Goal: Task Accomplishment & Management: Manage account settings

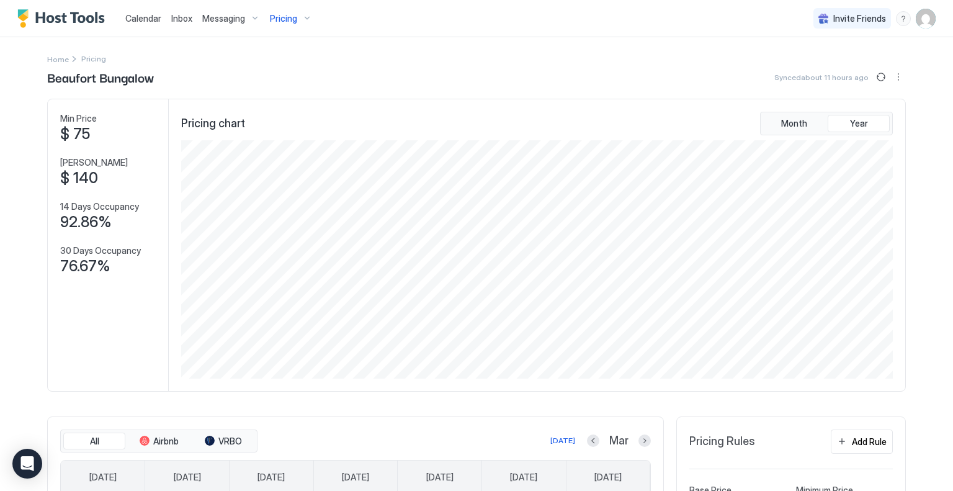
click at [176, 14] on span "Inbox" at bounding box center [181, 18] width 21 height 11
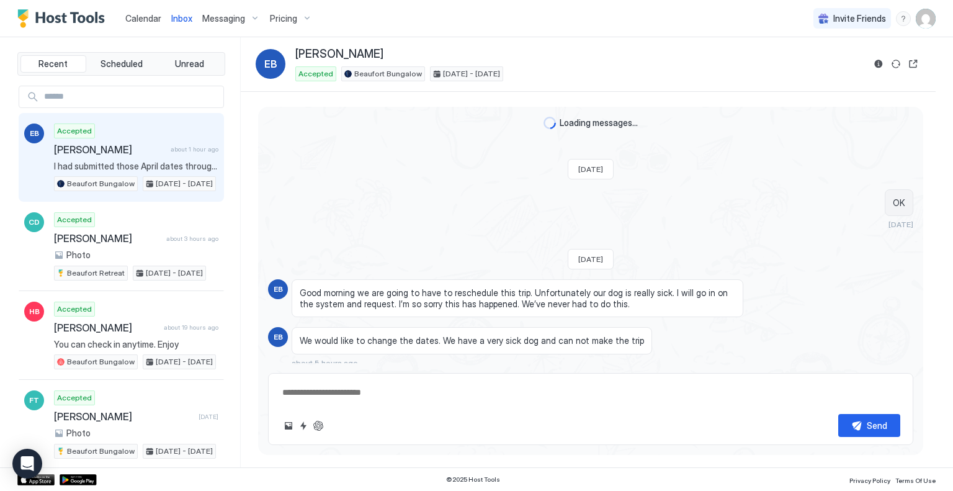
scroll to position [1547, 0]
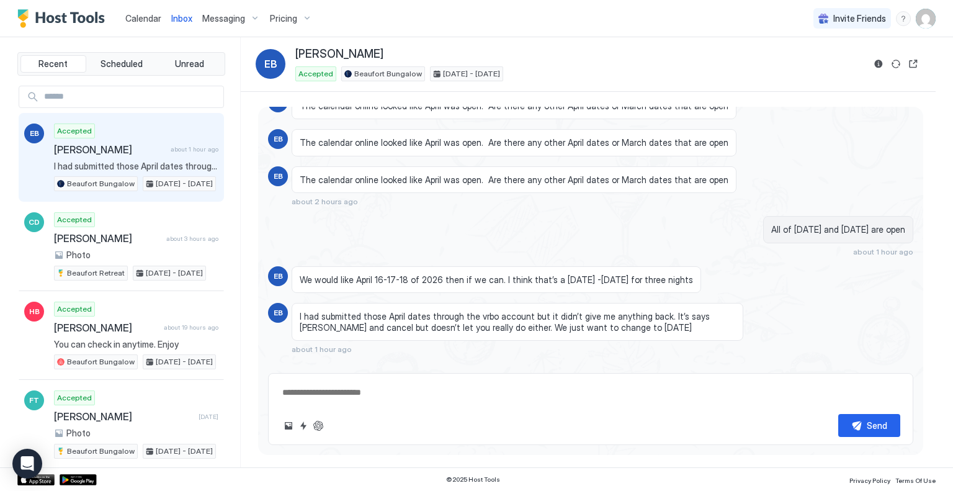
click at [281, 14] on span "Pricing" at bounding box center [283, 18] width 27 height 11
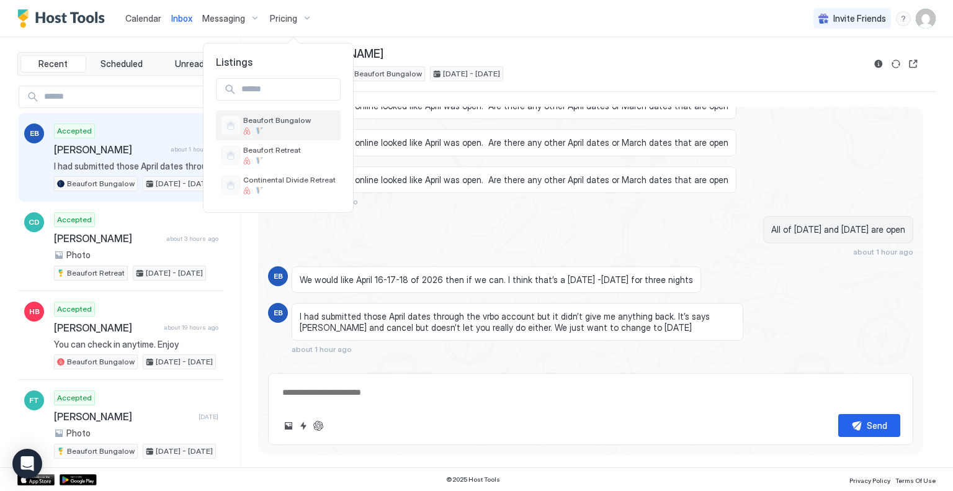
click at [264, 116] on span "Beaufort Bungalow" at bounding box center [289, 119] width 92 height 9
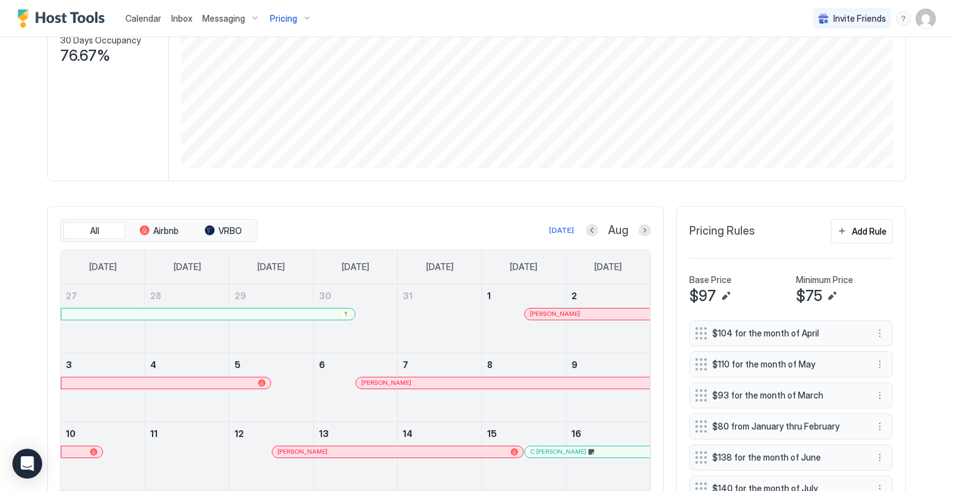
scroll to position [248, 0]
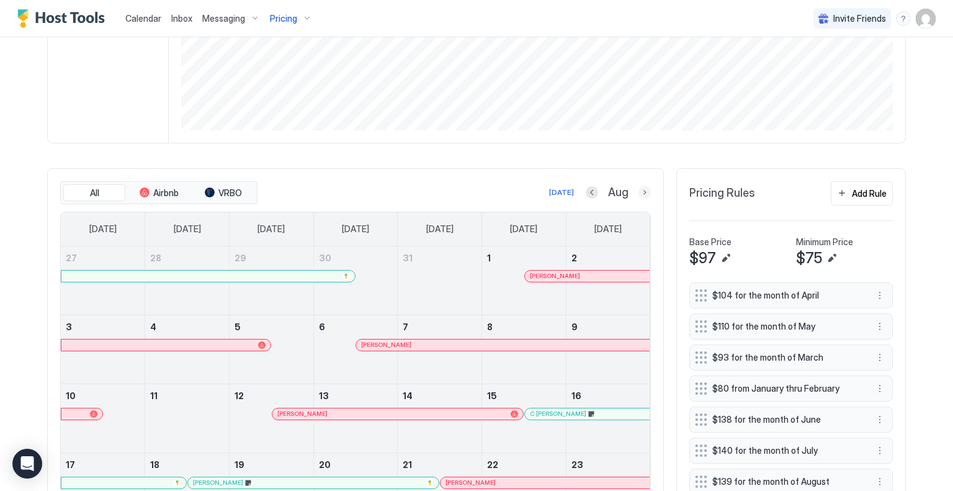
click at [642, 188] on button "Next month" at bounding box center [645, 192] width 12 height 12
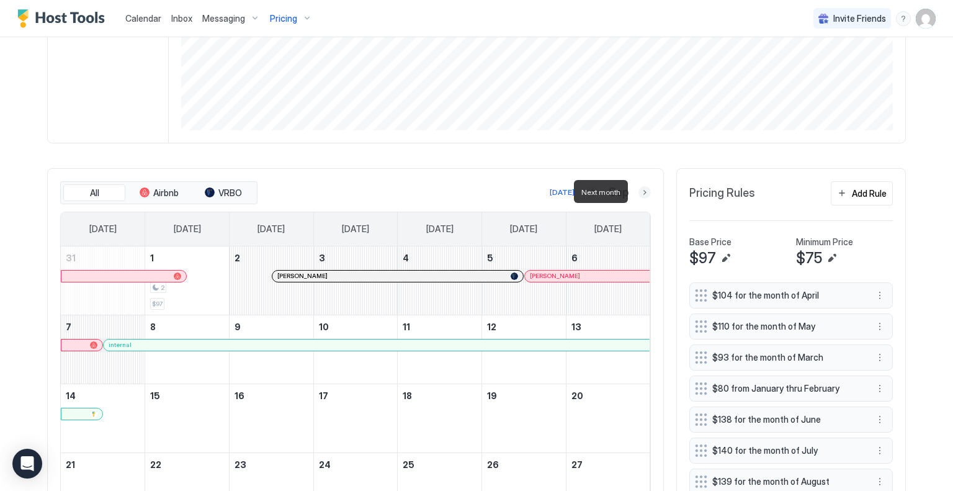
click at [640, 188] on button "Next month" at bounding box center [645, 192] width 12 height 12
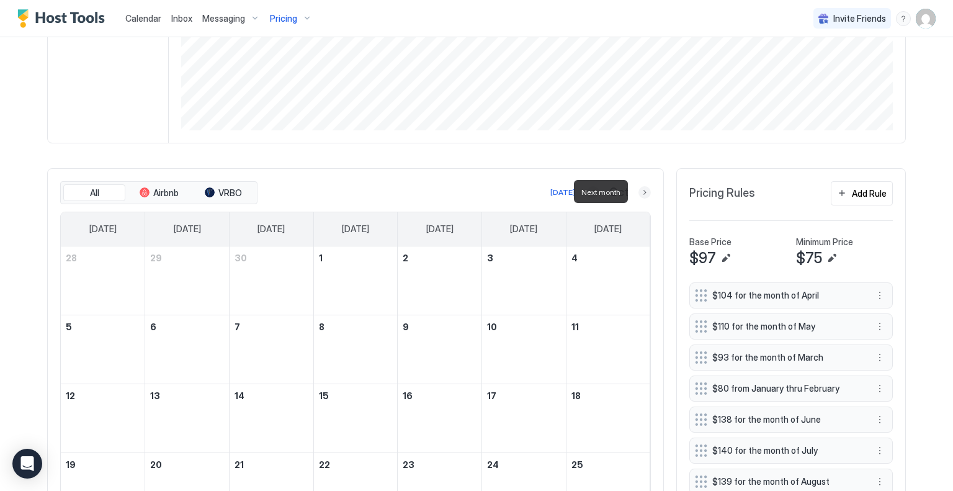
click at [640, 188] on button "Next month" at bounding box center [645, 192] width 12 height 12
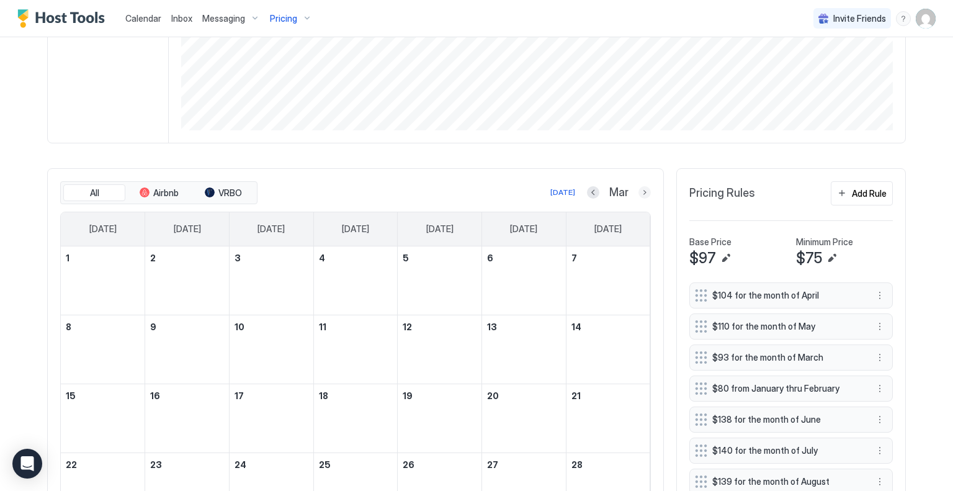
click at [645, 189] on button "Next month" at bounding box center [645, 192] width 12 height 12
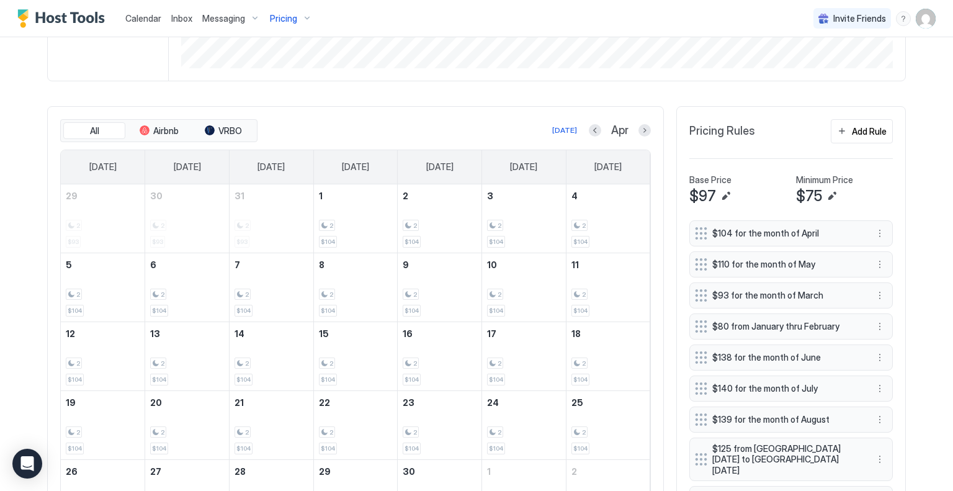
scroll to position [372, 0]
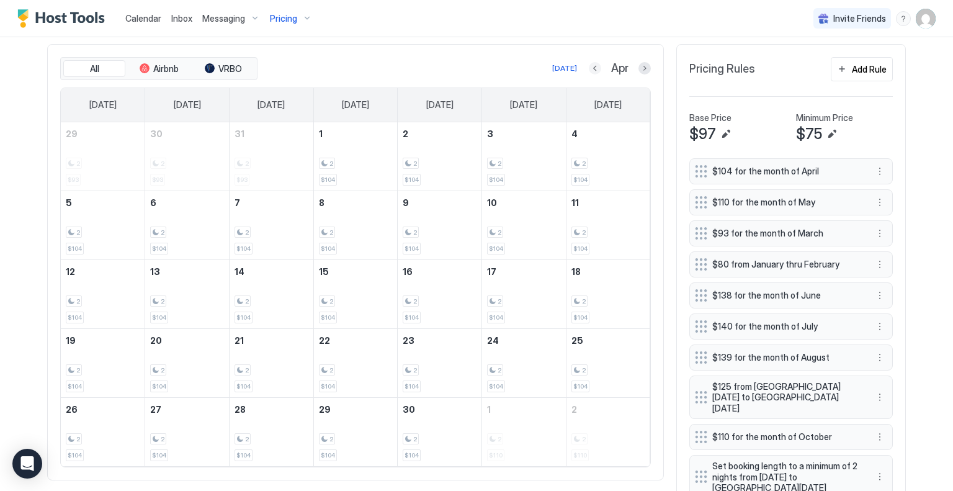
click at [589, 63] on button "Previous month" at bounding box center [595, 68] width 12 height 12
click at [588, 63] on button "Previous month" at bounding box center [593, 68] width 12 height 12
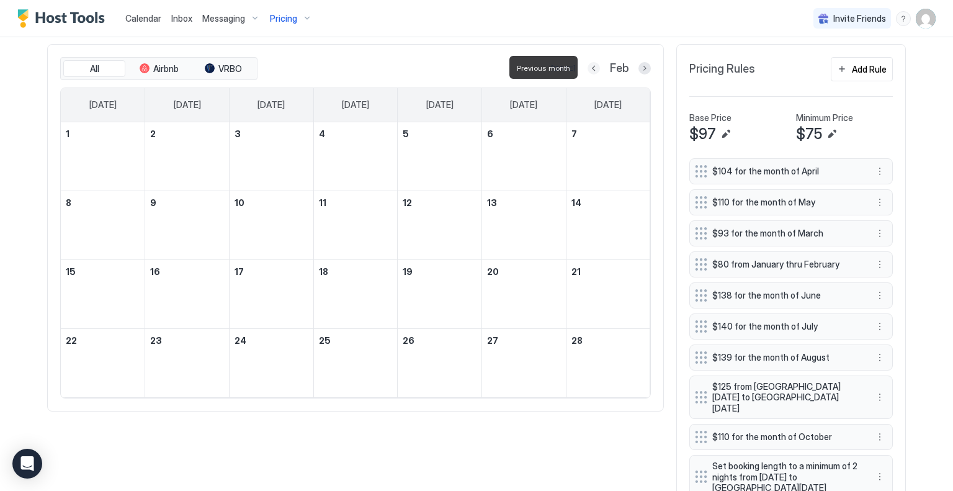
click at [588, 63] on button "Previous month" at bounding box center [594, 68] width 12 height 12
click at [588, 63] on button "Previous month" at bounding box center [592, 68] width 12 height 12
click at [588, 63] on button "Previous month" at bounding box center [593, 68] width 12 height 12
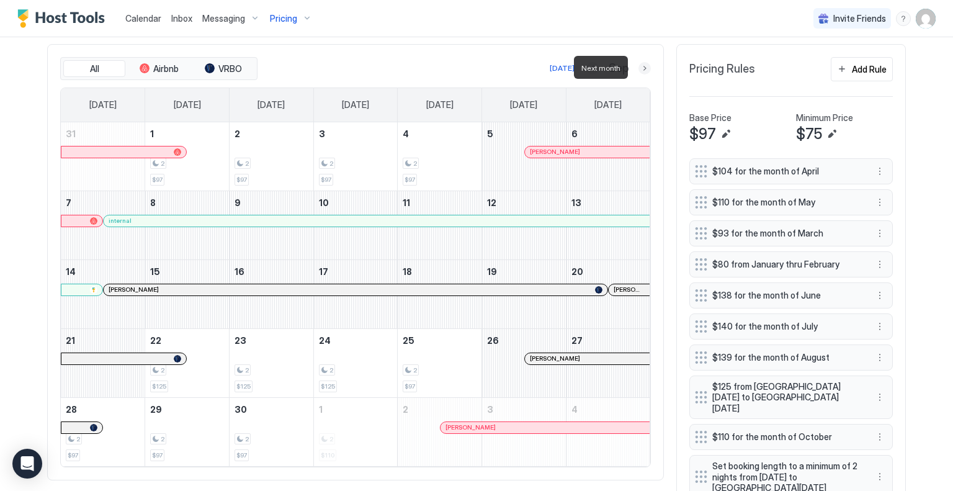
click at [639, 66] on button "Next month" at bounding box center [645, 68] width 12 height 12
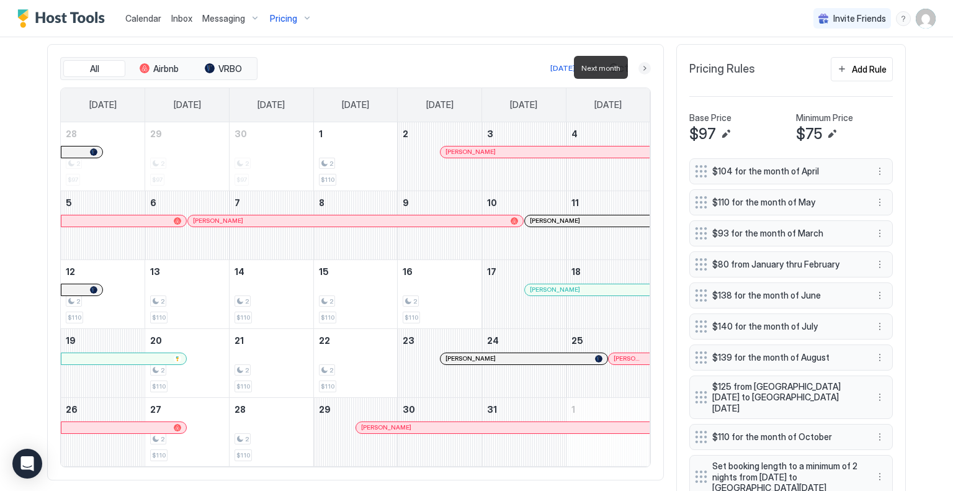
click at [643, 63] on button "Next month" at bounding box center [645, 68] width 12 height 12
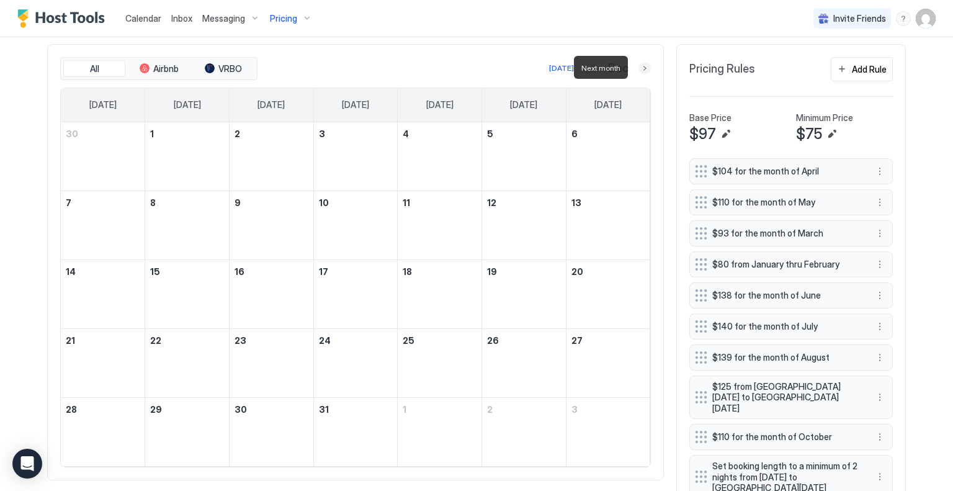
click at [643, 63] on button "Next month" at bounding box center [645, 68] width 12 height 12
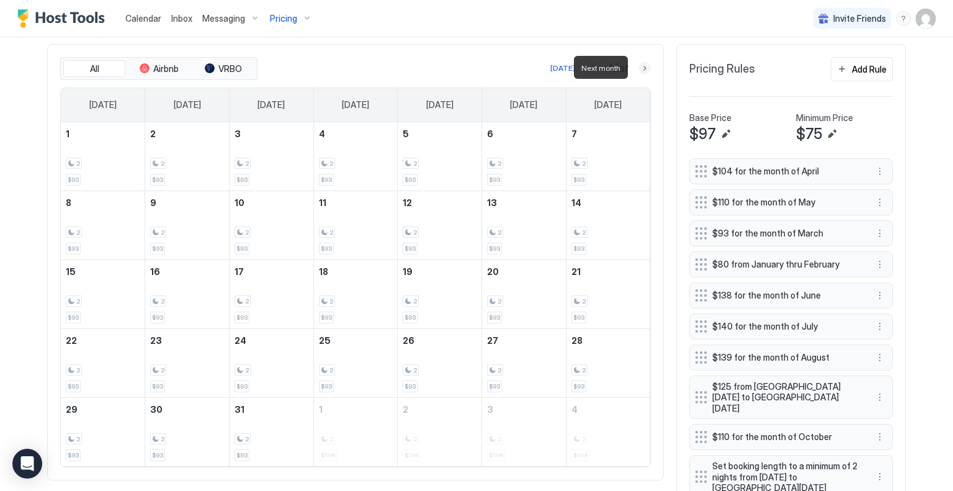
click at [643, 63] on button "Next month" at bounding box center [645, 68] width 12 height 12
